Goal: Submit feedback/report problem

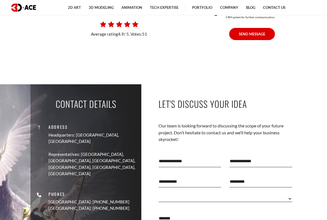
scroll to position [4867, 0]
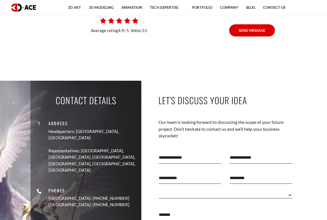
click at [183, 182] on textarea at bounding box center [225, 223] width 134 height 28
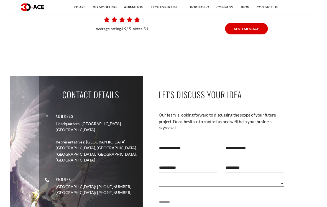
scroll to position [4875, 0]
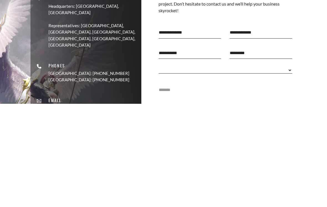
type textarea "*"
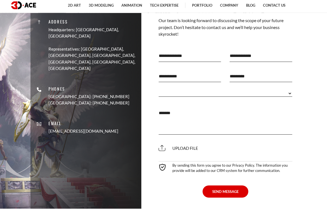
scroll to position [4966, 0]
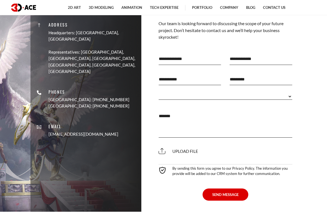
click at [227, 144] on div "Upload file" at bounding box center [225, 151] width 142 height 15
click at [187, 149] on span "Upload file" at bounding box center [178, 151] width 40 height 5
click at [0, 0] on input "Upload file" at bounding box center [0, 0] width 0 height 0
click at [183, 149] on span "Upload file" at bounding box center [178, 151] width 40 height 5
click at [0, 0] on input "Upload file" at bounding box center [0, 0] width 0 height 0
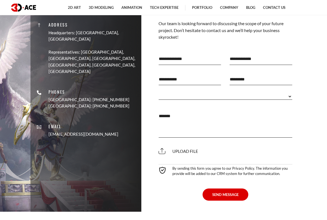
click at [170, 149] on span "Upload file" at bounding box center [178, 151] width 40 height 5
click at [0, 0] on input "Upload file" at bounding box center [0, 0] width 0 height 0
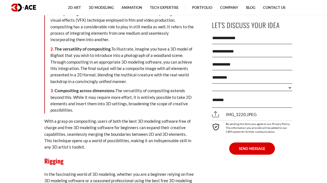
scroll to position [4324, 0]
